Goal: Task Accomplishment & Management: Complete application form

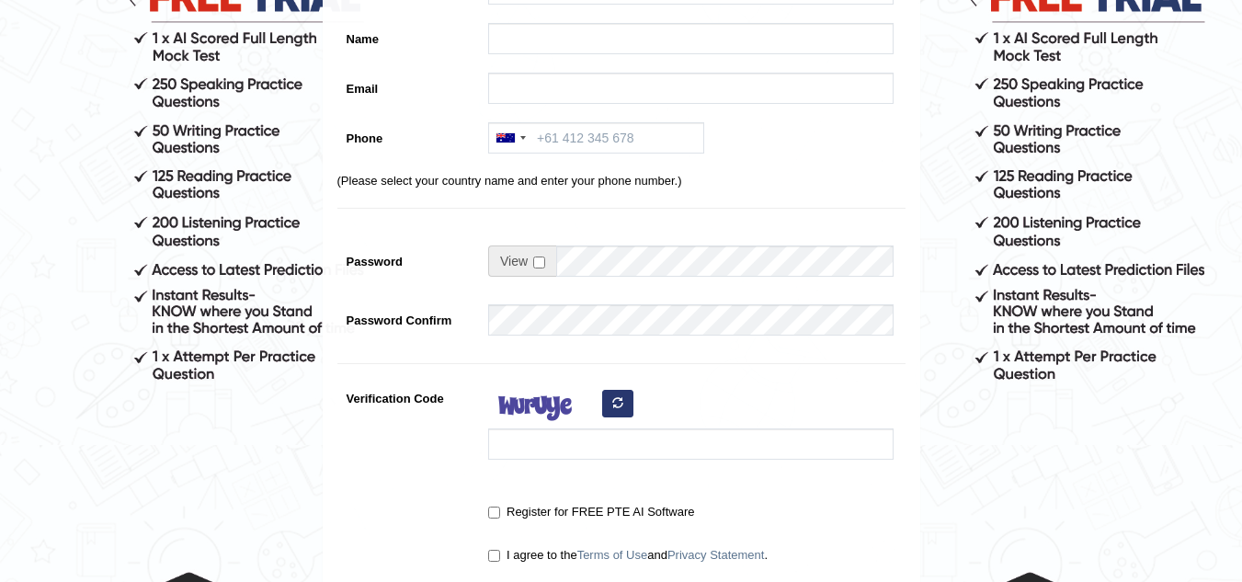
scroll to position [214, 0]
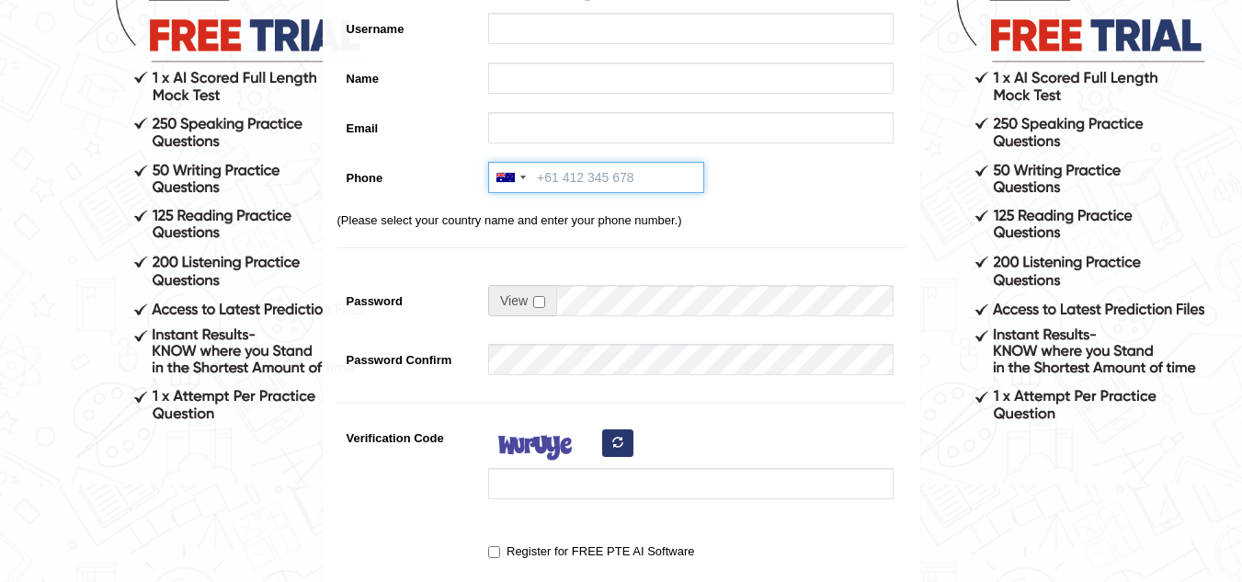
click at [592, 163] on input "Phone" at bounding box center [596, 177] width 216 height 31
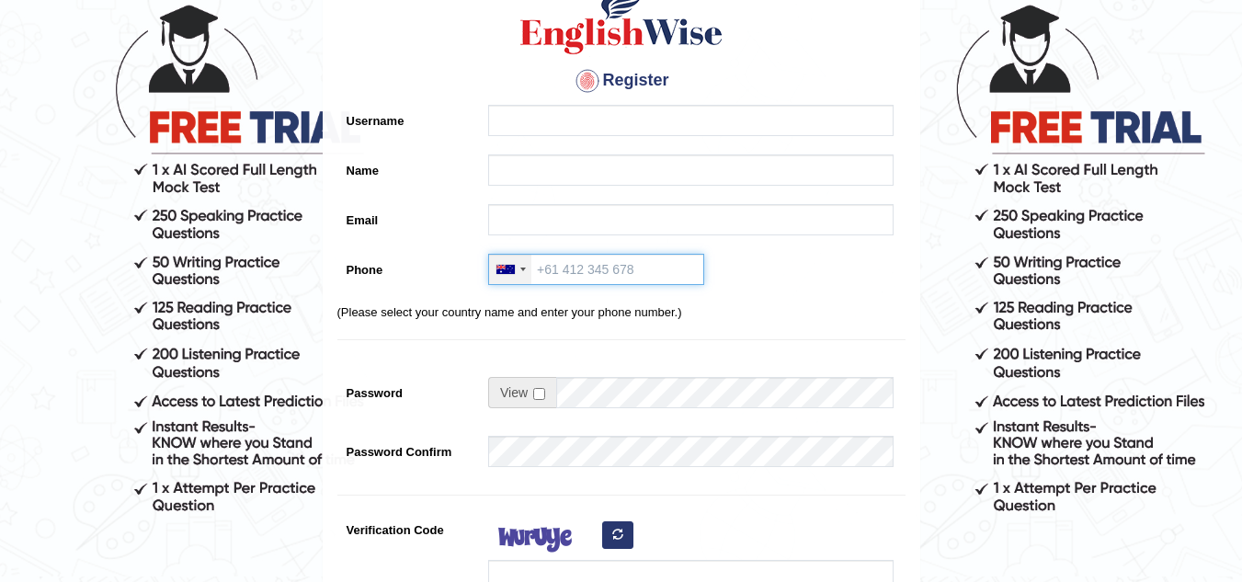
scroll to position [92, 0]
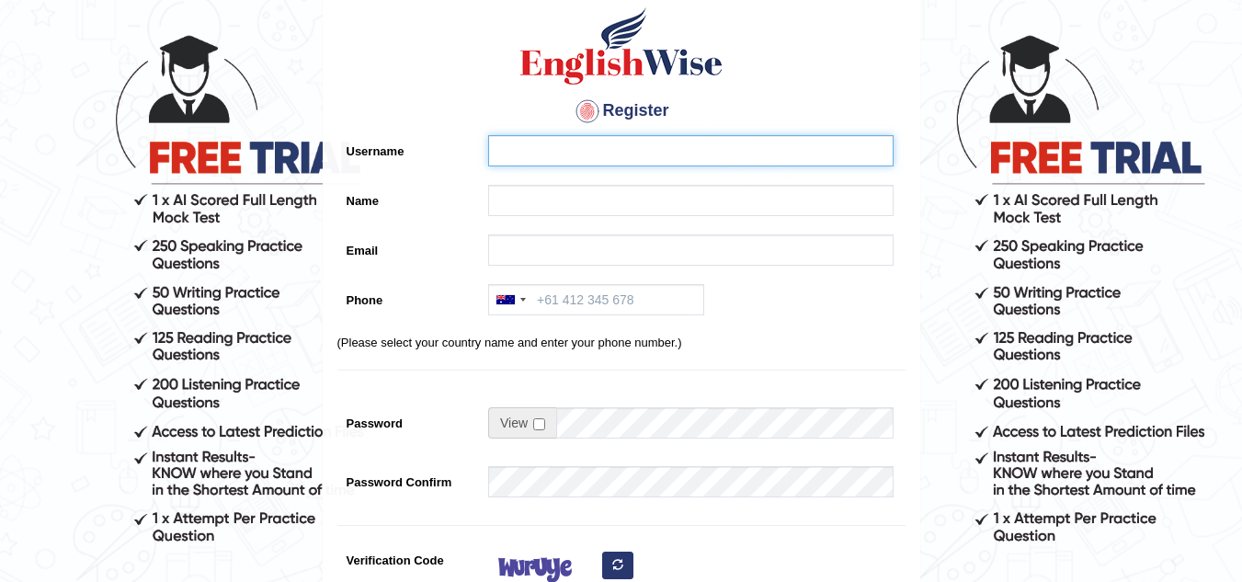
click at [549, 149] on input "Username" at bounding box center [690, 150] width 405 height 31
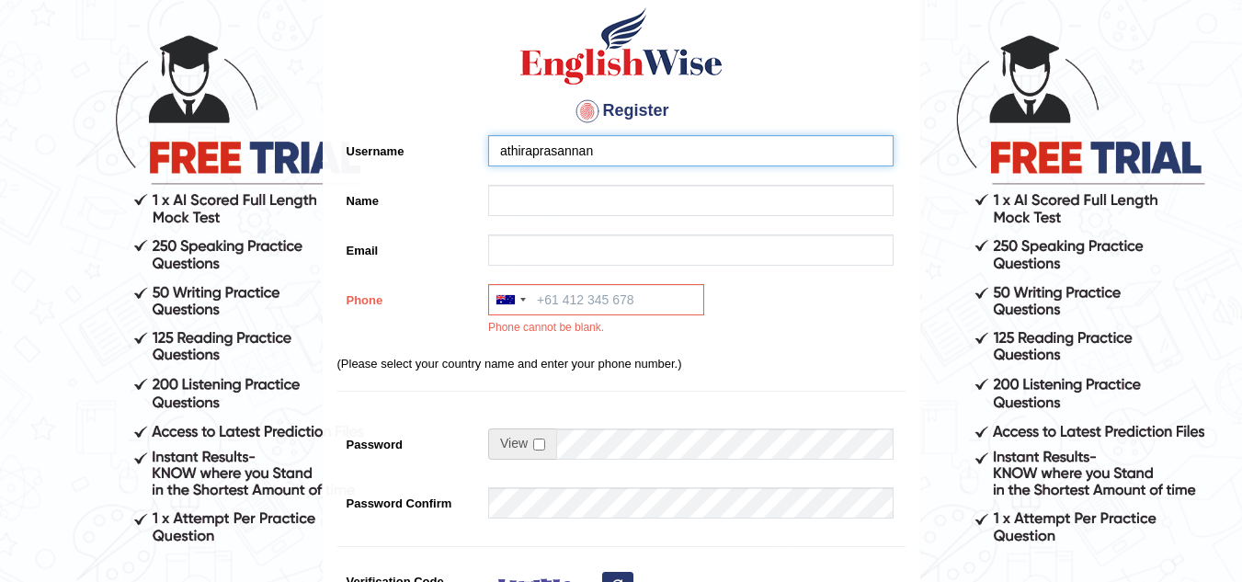
type input "athiraprasannan"
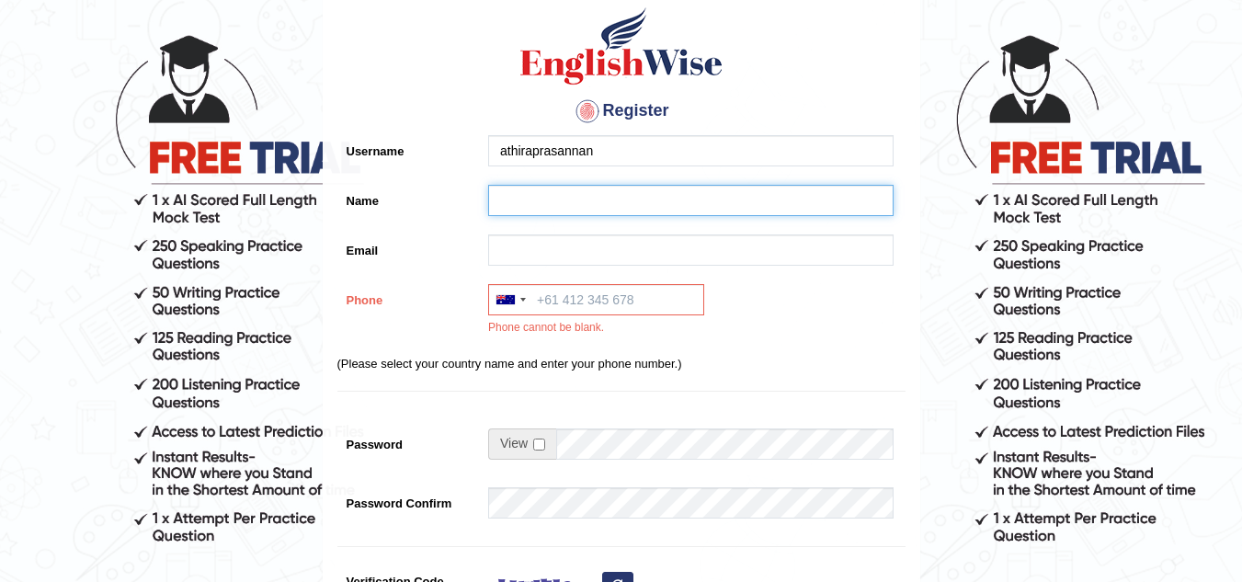
click at [558, 209] on input "Name" at bounding box center [690, 200] width 405 height 31
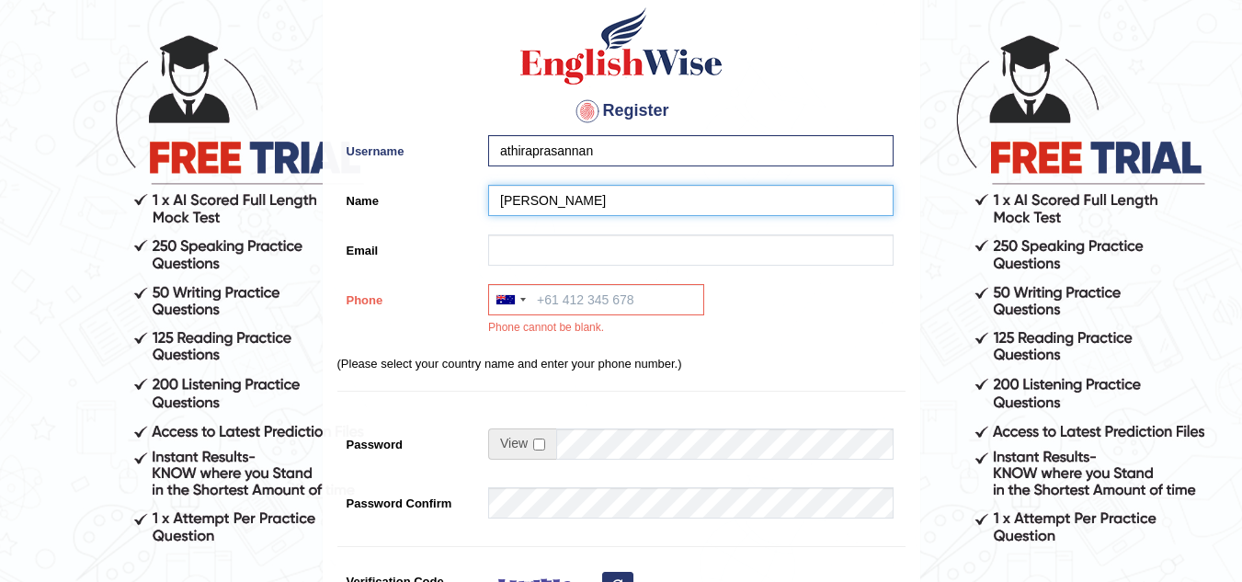
type input "athira prasannan"
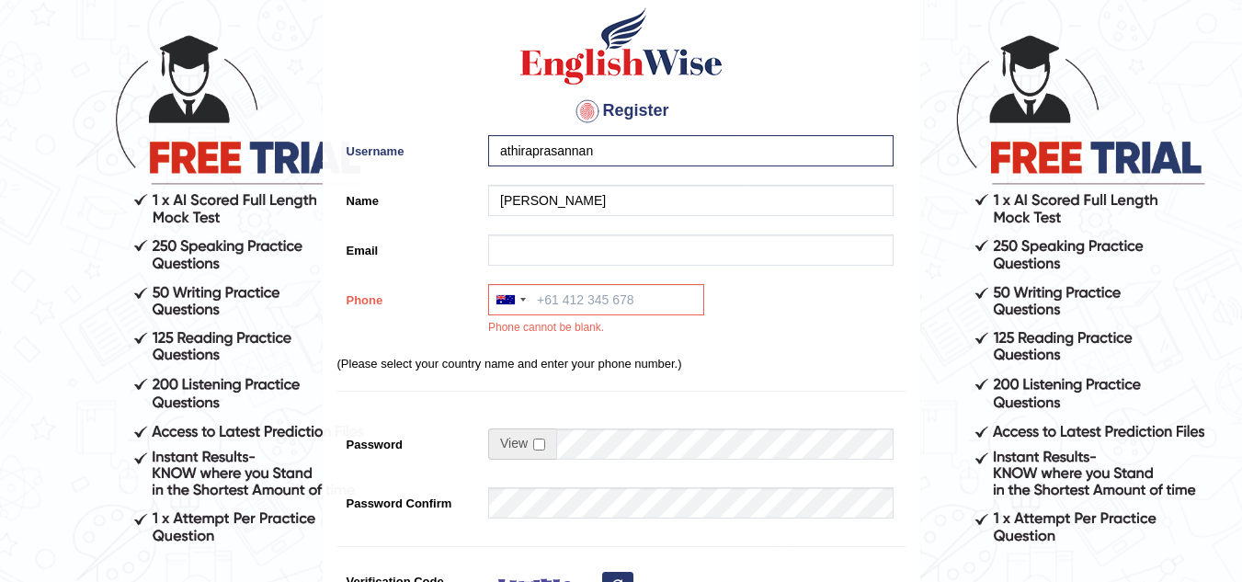
drag, startPoint x: 528, startPoint y: 266, endPoint x: 533, endPoint y: 256, distance: 10.7
click at [533, 256] on div at bounding box center [686, 254] width 415 height 40
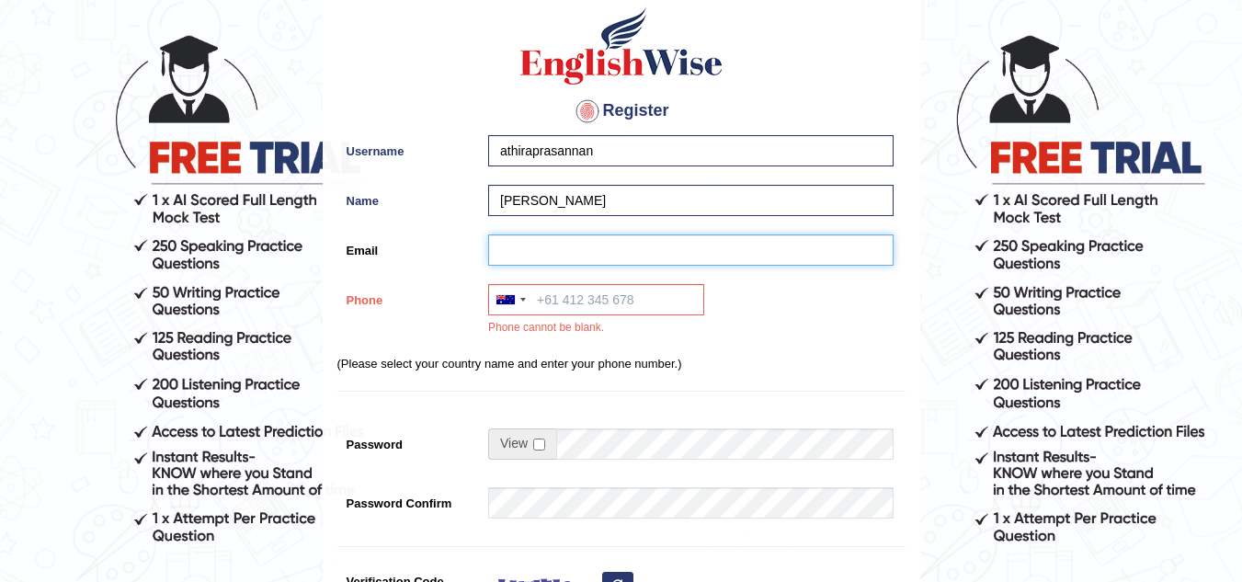
click at [533, 256] on input "Email" at bounding box center [690, 249] width 405 height 31
type input "e"
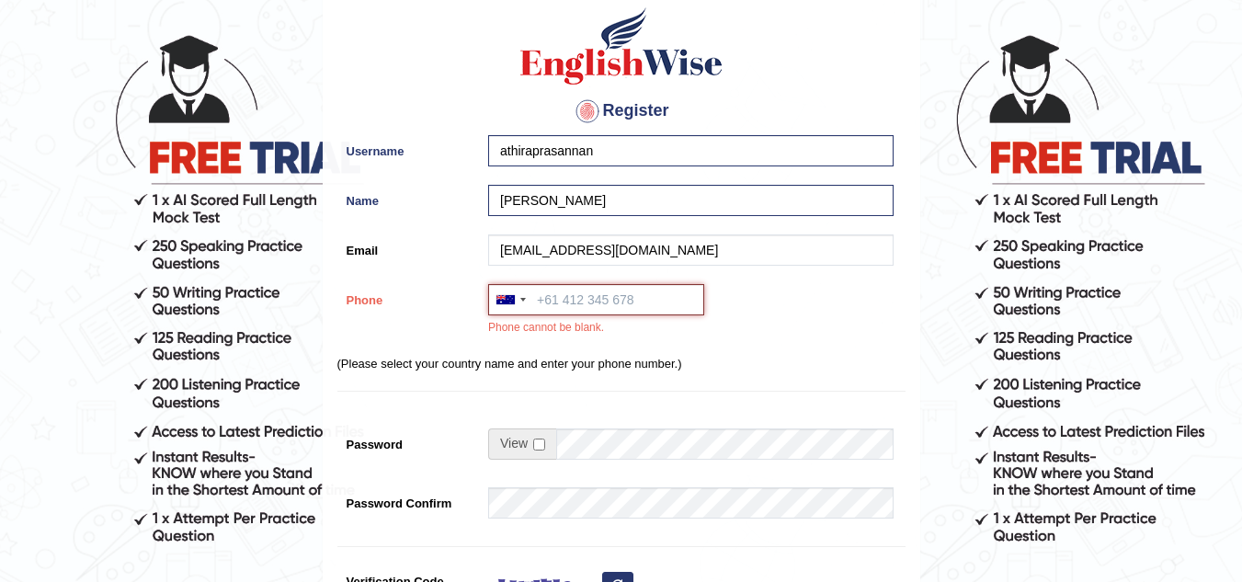
click at [570, 307] on input "Phone" at bounding box center [596, 299] width 216 height 31
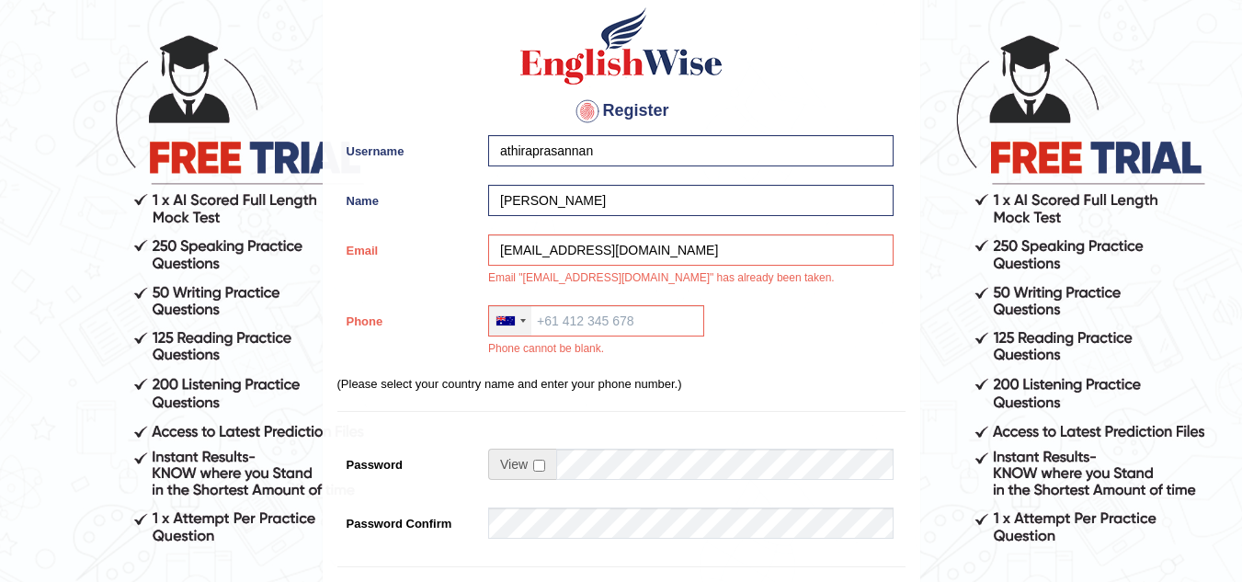
click at [514, 323] on div at bounding box center [505, 320] width 18 height 9
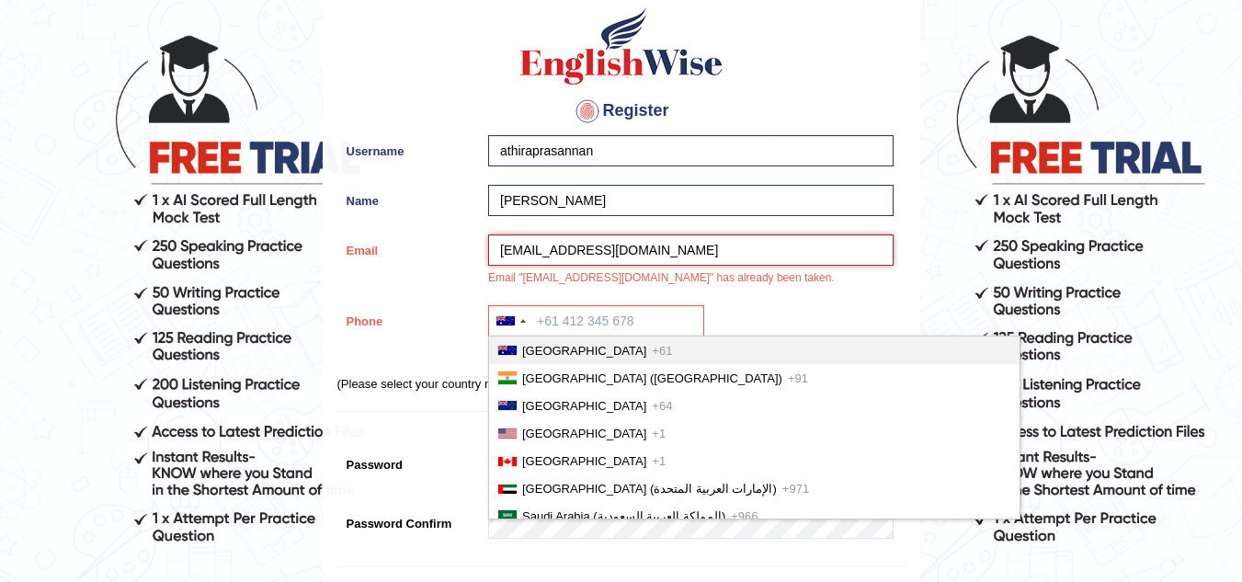
click at [606, 247] on input "abelanguageonline@gmail.com" at bounding box center [690, 249] width 405 height 31
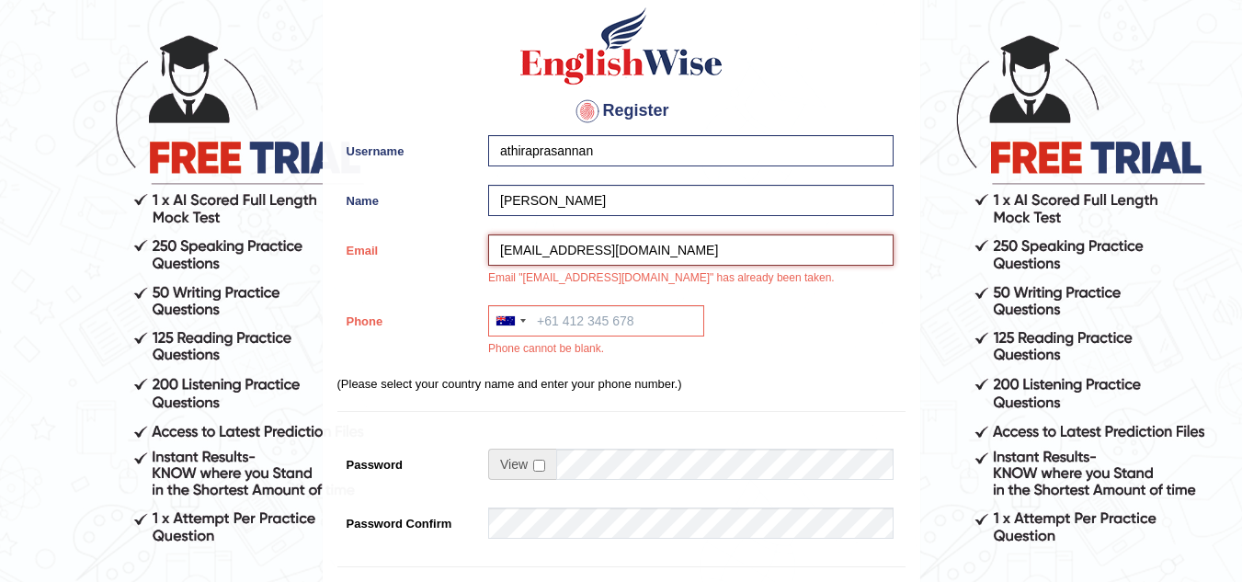
type input "elpfacultyktym@gmail.com"
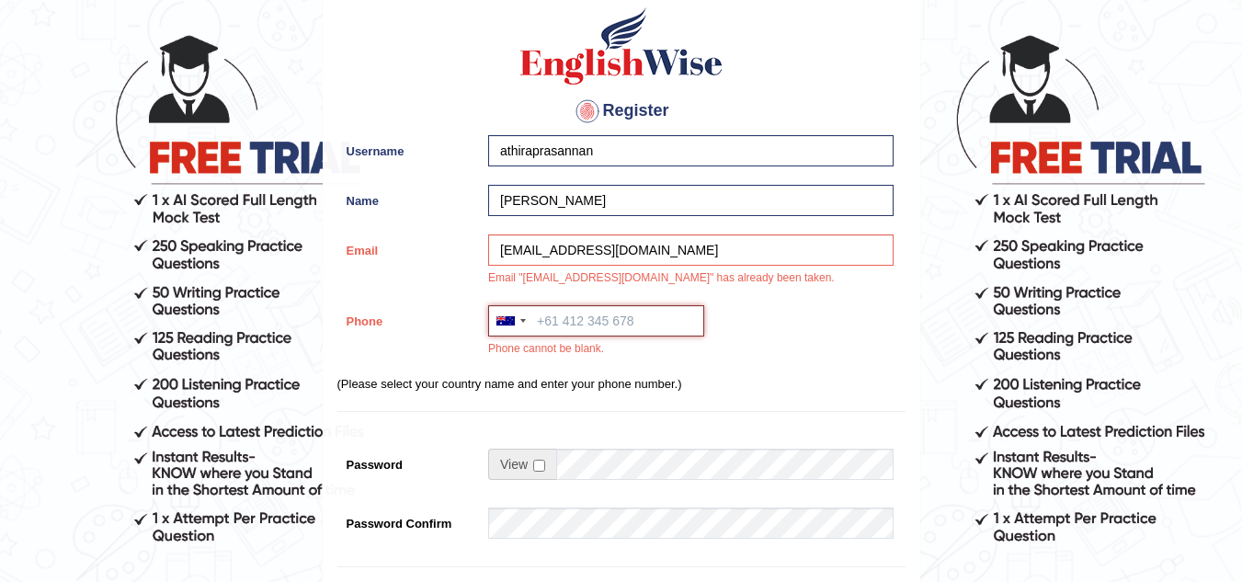
click at [560, 314] on input "Phone" at bounding box center [596, 320] width 216 height 31
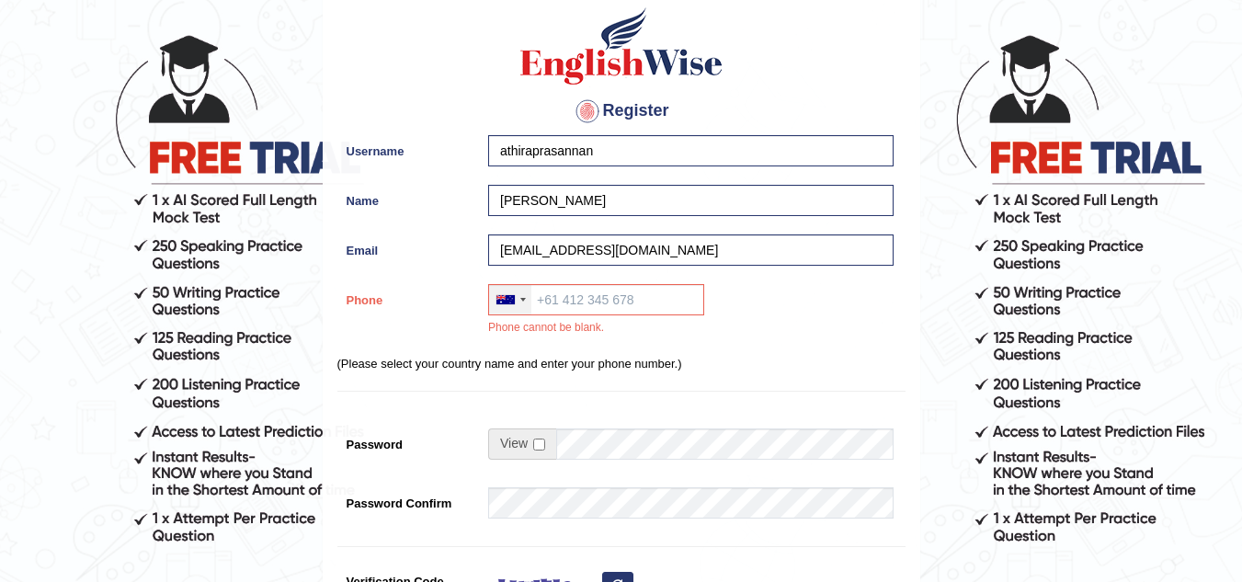
click at [512, 293] on div at bounding box center [510, 299] width 42 height 29
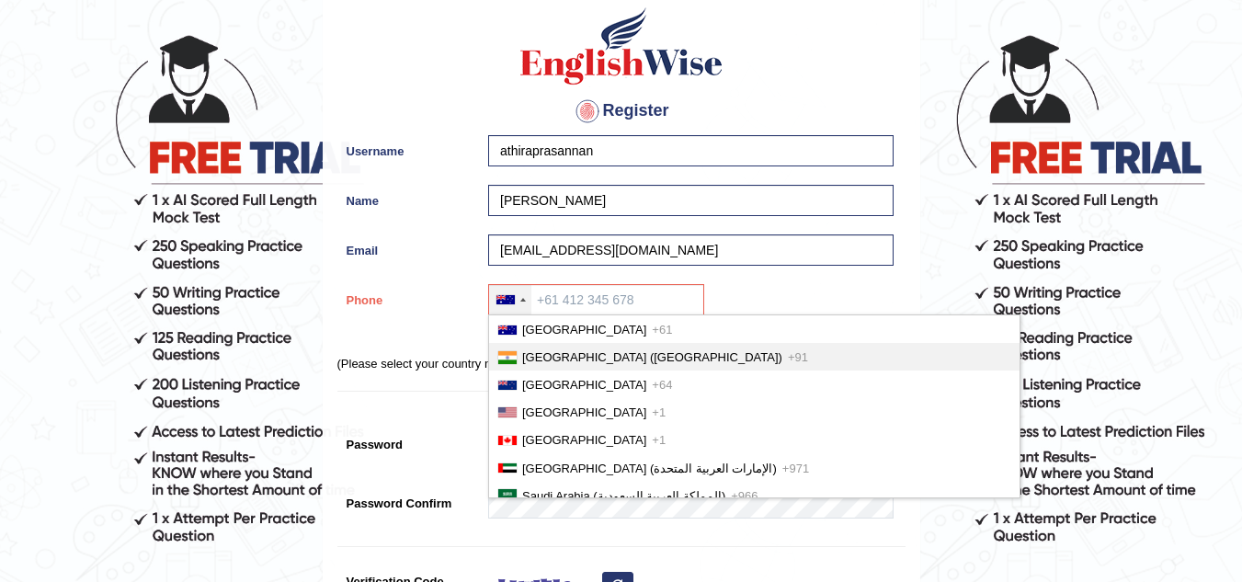
click at [537, 355] on span "India (भारत)" at bounding box center [652, 357] width 260 height 14
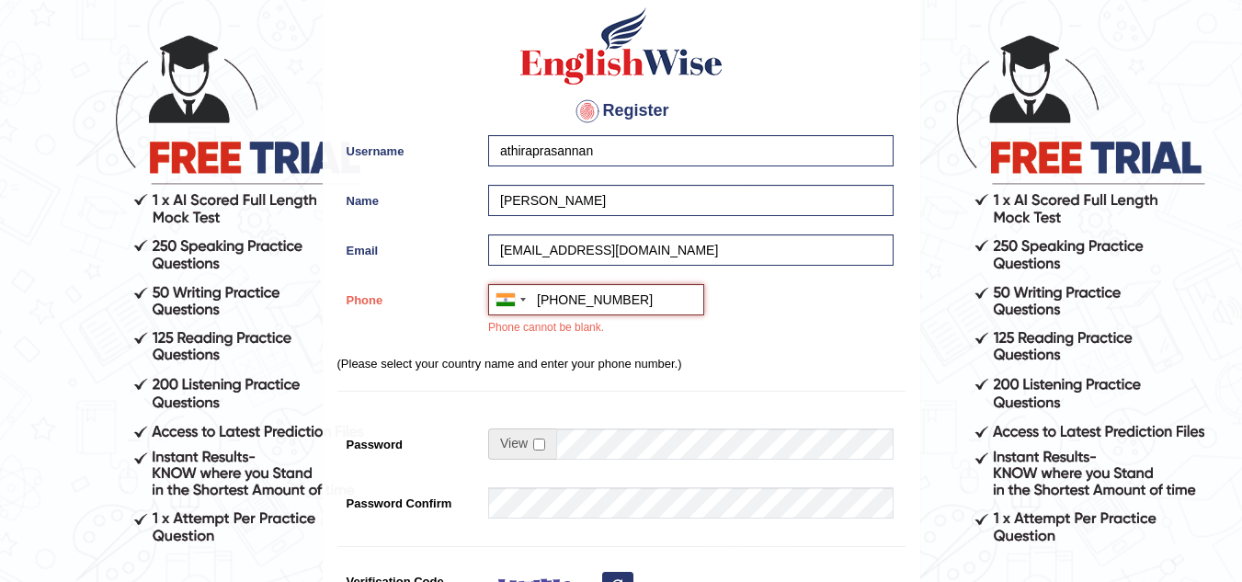
type input "+918129920310"
click at [820, 301] on div "Australia +61 India (भारत) +91 New Zealand +64 United States +1 Canada +1 Unite…" at bounding box center [686, 315] width 415 height 62
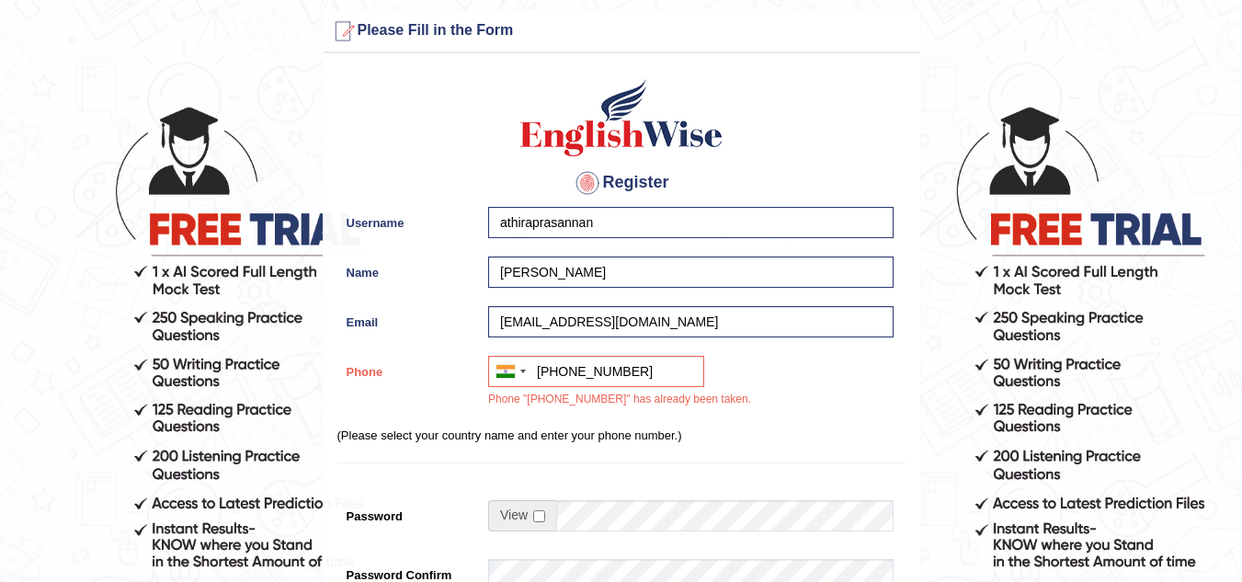
scroll to position [0, 0]
